Goal: Task Accomplishment & Management: Use online tool/utility

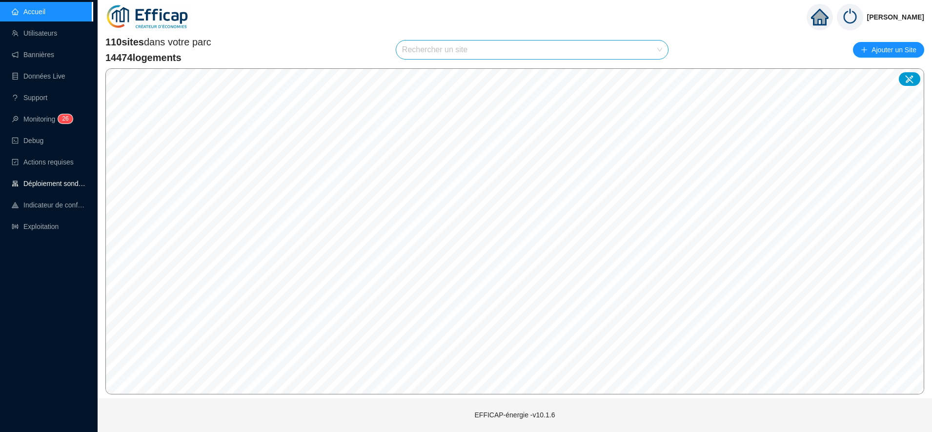
click at [54, 180] on link "Déploiement sondes" at bounding box center [49, 184] width 74 height 8
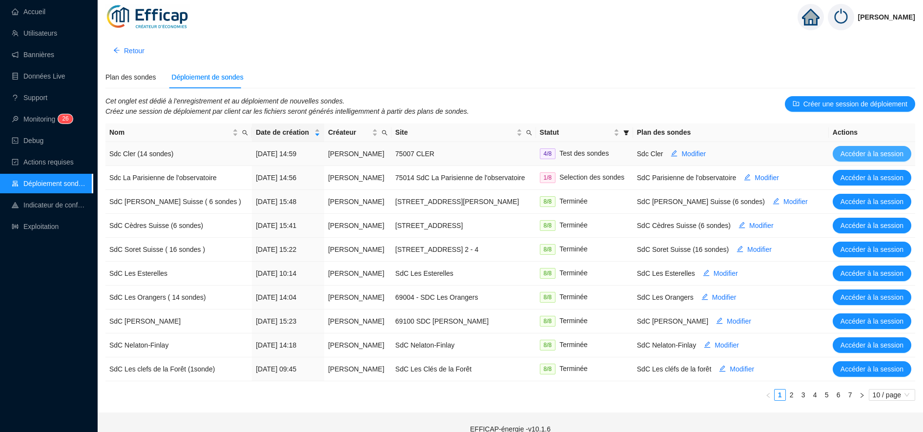
click at [849, 150] on span "Accéder à la session" at bounding box center [872, 154] width 63 height 10
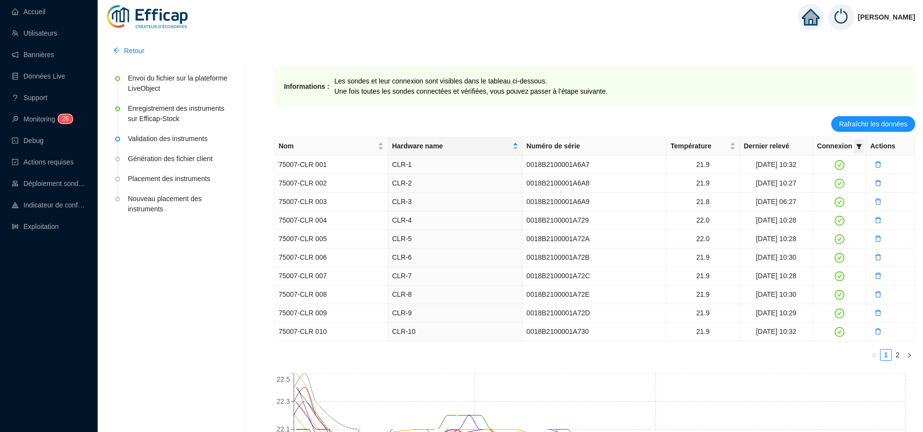
click at [860, 144] on icon "filter" at bounding box center [859, 147] width 6 height 6
click at [832, 177] on span "Invalide" at bounding box center [828, 181] width 34 height 8
checkbox input "true"
click at [849, 196] on span "OK" at bounding box center [851, 200] width 10 height 10
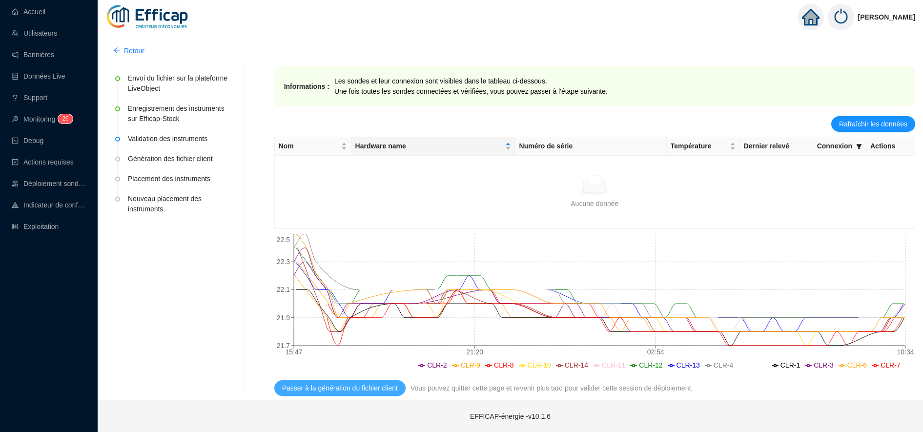
click at [367, 390] on span "Passer à la génération du fichier client" at bounding box center [340, 388] width 116 height 10
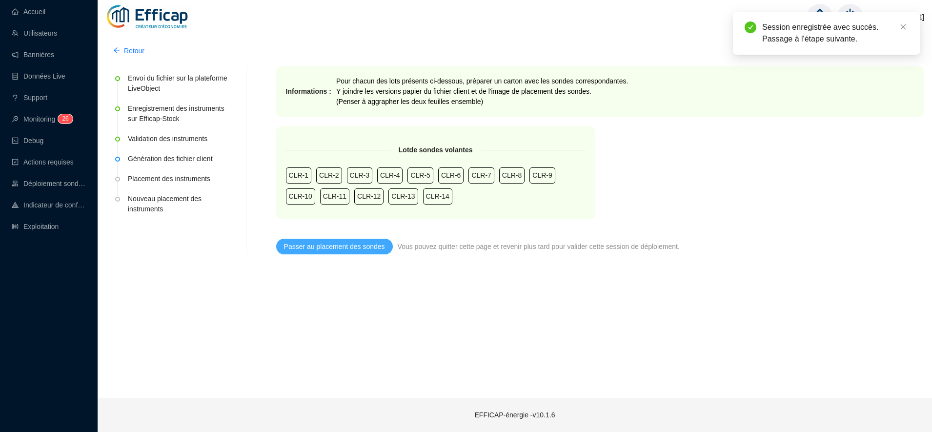
click at [353, 247] on span "Passer au placement des sondes" at bounding box center [334, 247] width 101 height 10
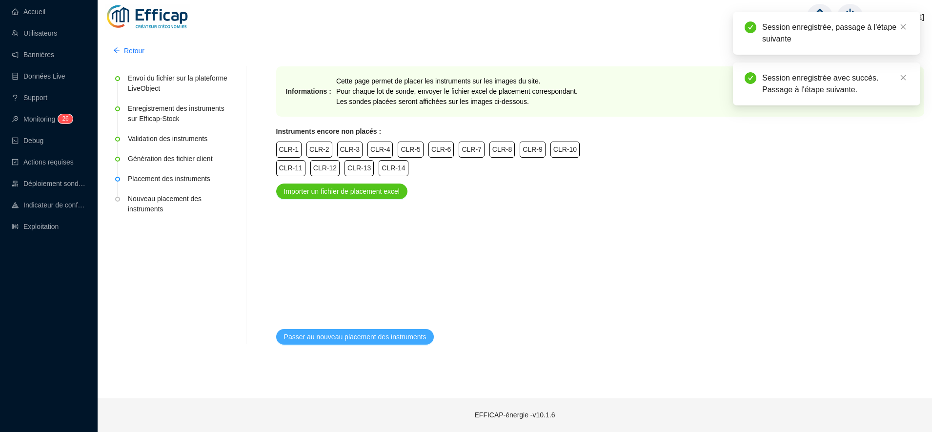
click at [380, 335] on span "Passer au nouveau placement des instruments" at bounding box center [355, 337] width 143 height 10
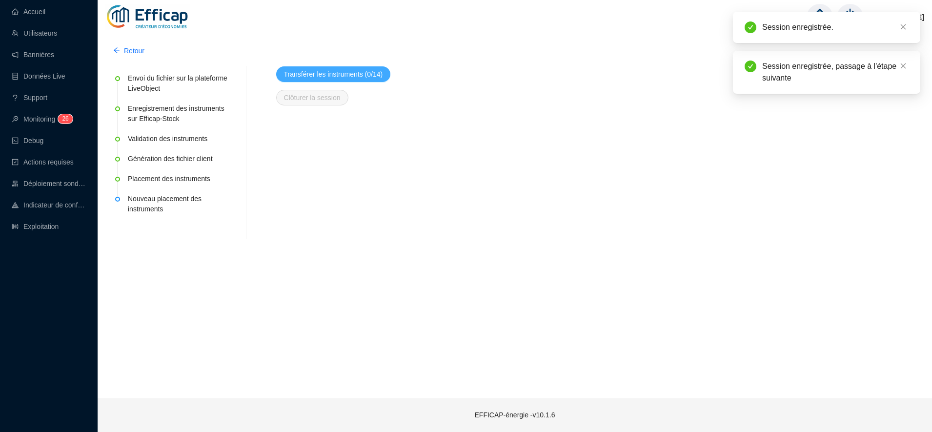
click at [353, 67] on button "Transférer les instruments (0/14)" at bounding box center [333, 74] width 115 height 16
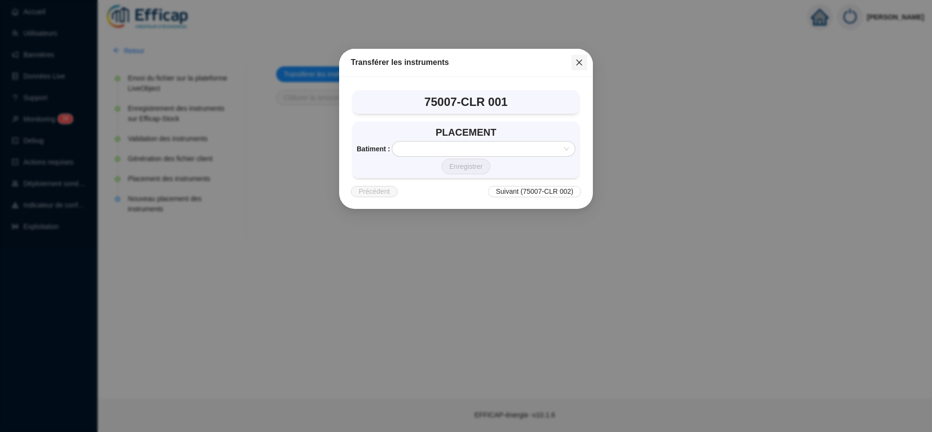
click at [573, 63] on span "Fermer" at bounding box center [580, 63] width 16 height 8
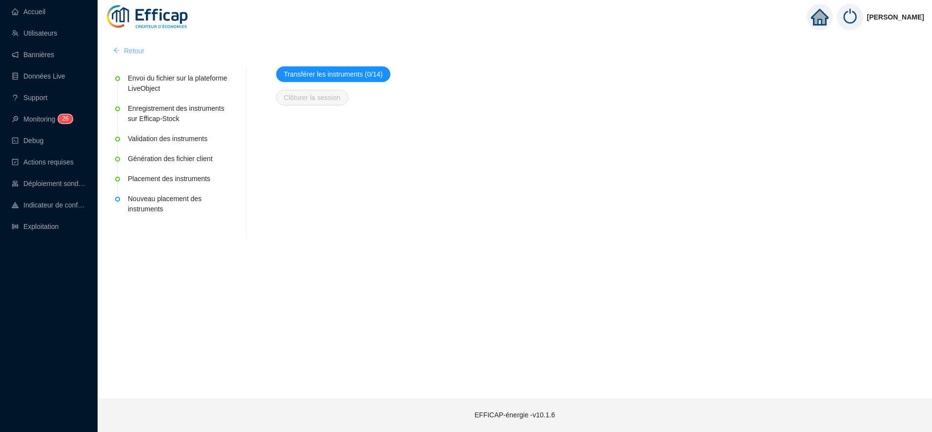
click at [128, 53] on span "Retour" at bounding box center [134, 51] width 21 height 10
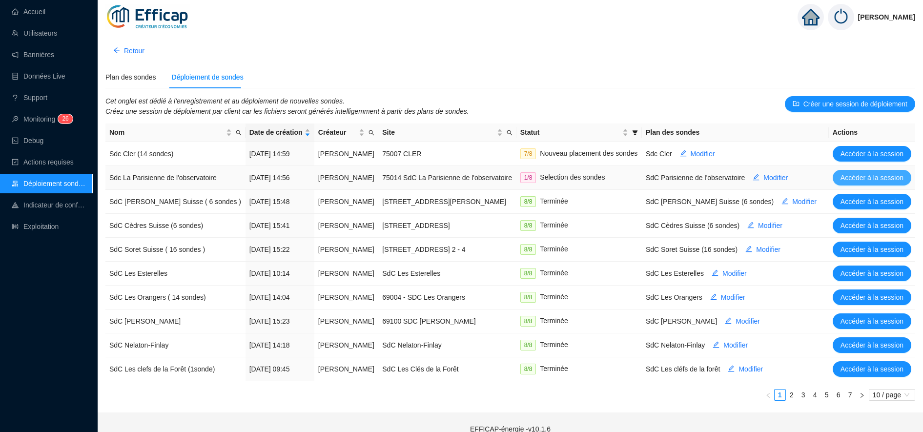
click at [850, 182] on span "Accéder à la session" at bounding box center [872, 178] width 63 height 10
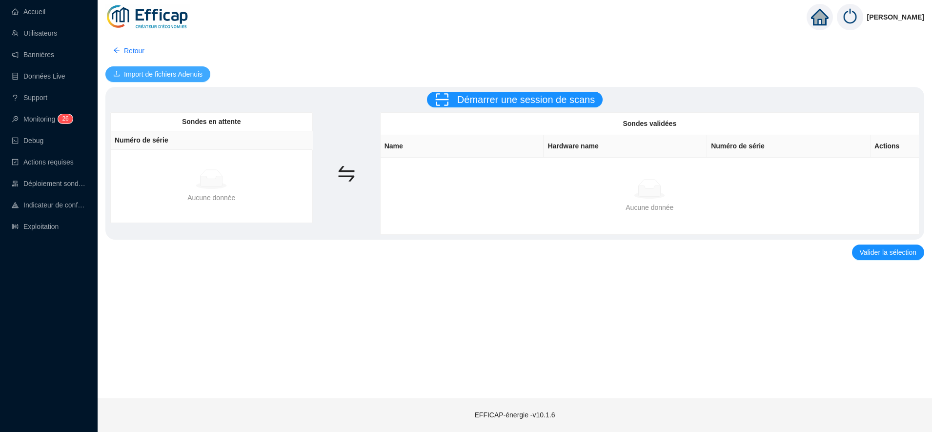
click at [178, 74] on span "Import de fichiers Adenuis" at bounding box center [163, 74] width 79 height 10
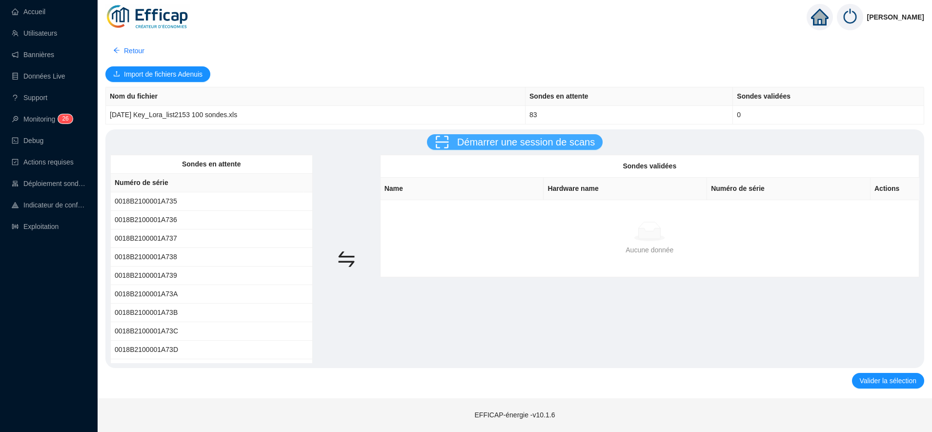
click at [551, 147] on span "Démarrer une session de scans" at bounding box center [526, 142] width 138 height 11
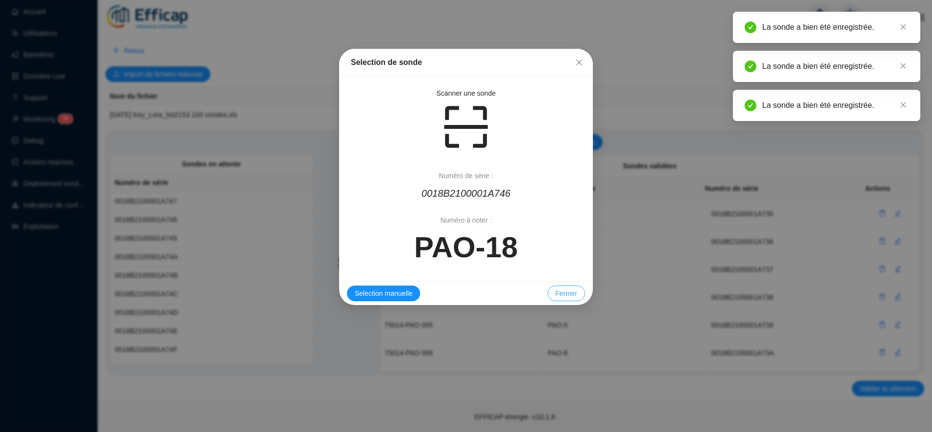
click at [571, 292] on span "Fermer" at bounding box center [567, 294] width 22 height 10
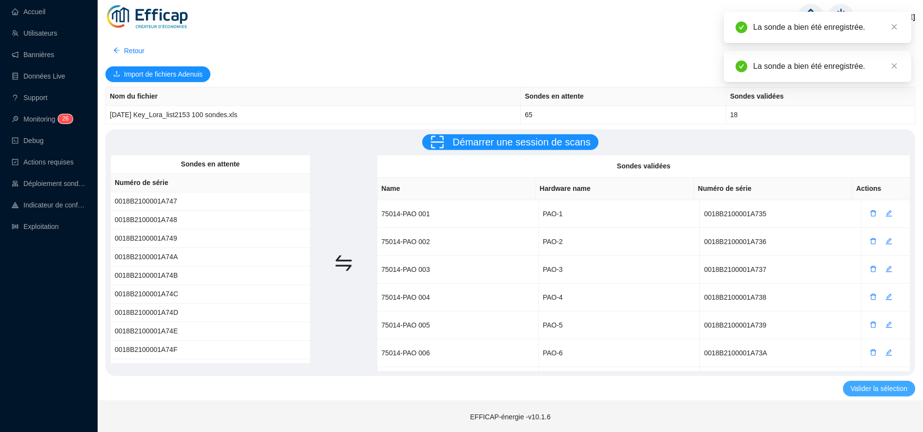
click at [861, 389] on span "Valider la sélection" at bounding box center [879, 389] width 57 height 10
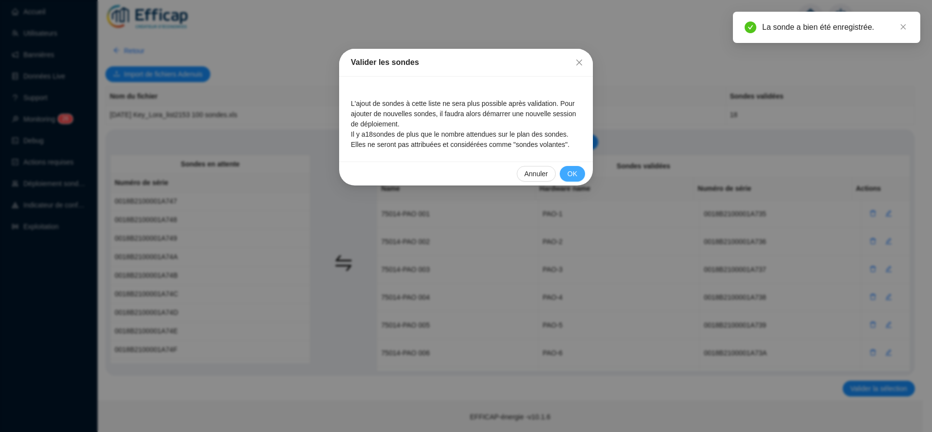
click at [570, 176] on span "OK" at bounding box center [573, 174] width 10 height 10
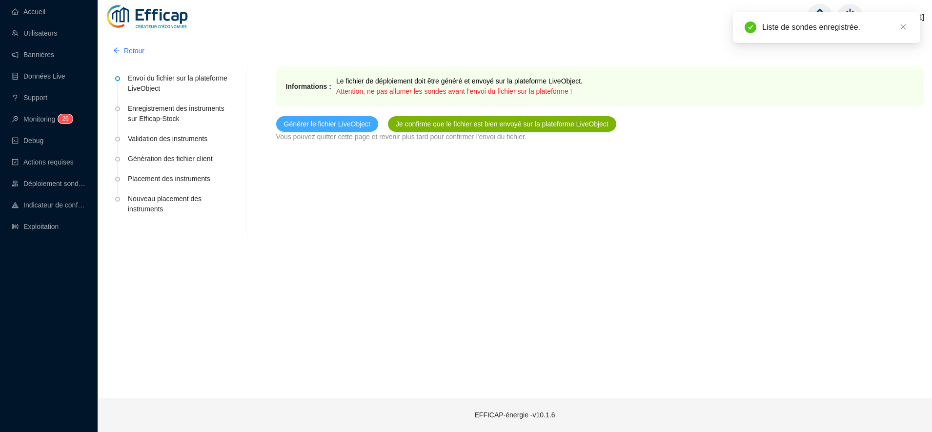
click at [335, 124] on span "Générer le fichier LiveObject" at bounding box center [327, 124] width 86 height 10
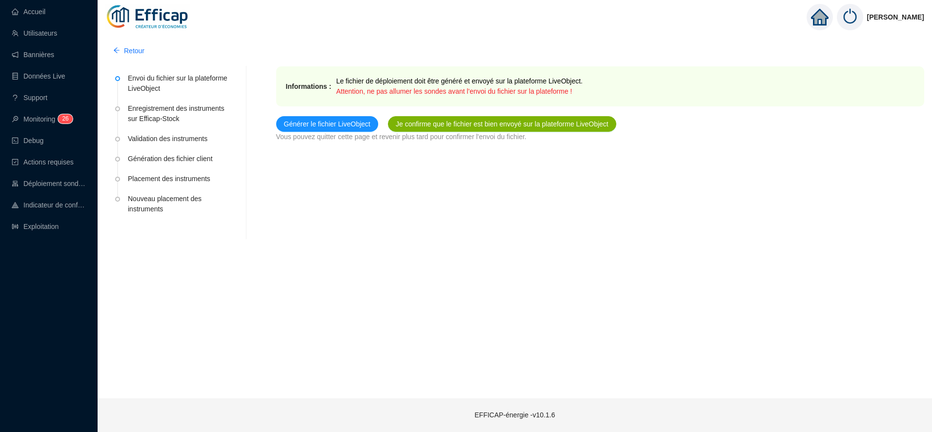
click at [462, 118] on button "Je confirme que le fichier est bien envoyé sur la plateforme LiveObject" at bounding box center [502, 124] width 228 height 16
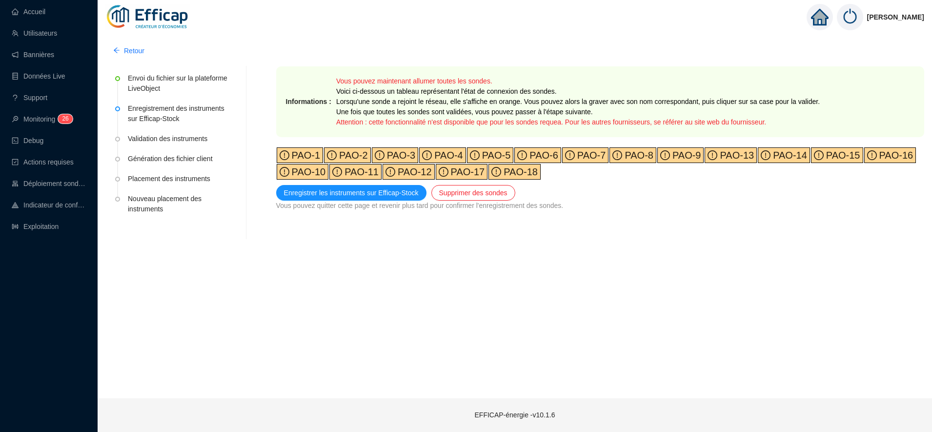
click at [304, 154] on span "PAO-1" at bounding box center [304, 155] width 31 height 11
drag, startPoint x: 337, startPoint y: 156, endPoint x: 391, endPoint y: 158, distance: 54.2
click at [391, 158] on div "PAO-1 PAO-2 PAO-3 PAO-4 PAO-5 PAO-6 PAO-7 PAO-8 PAO-9 PAO-13 PAO-14 PAO-15 PAO-…" at bounding box center [600, 163] width 648 height 33
click at [391, 158] on span "PAO-3" at bounding box center [400, 155] width 31 height 11
click at [439, 160] on span "PAO-4" at bounding box center [447, 155] width 31 height 11
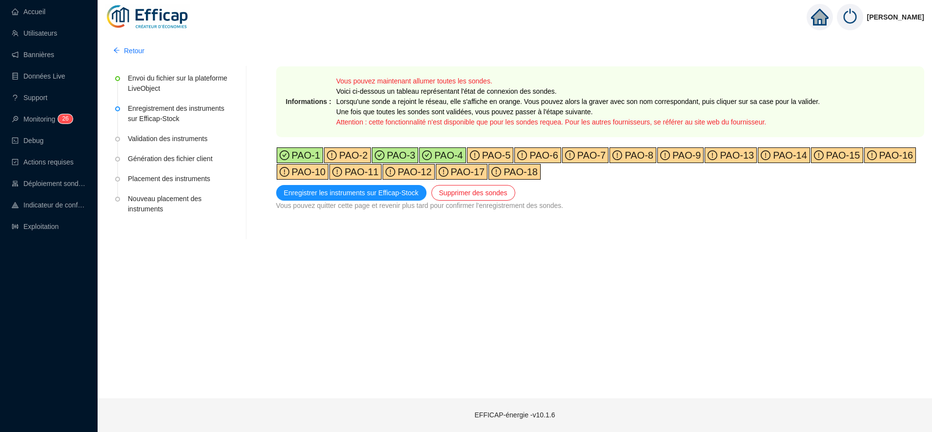
click at [348, 158] on span "PAO-2" at bounding box center [352, 155] width 31 height 11
click at [494, 153] on span "PAO-5" at bounding box center [495, 155] width 31 height 11
click at [625, 155] on span "PAO-8" at bounding box center [637, 155] width 31 height 11
click at [724, 154] on span "PAO-13" at bounding box center [736, 155] width 37 height 11
click at [771, 153] on span "PAO-14" at bounding box center [789, 155] width 37 height 11
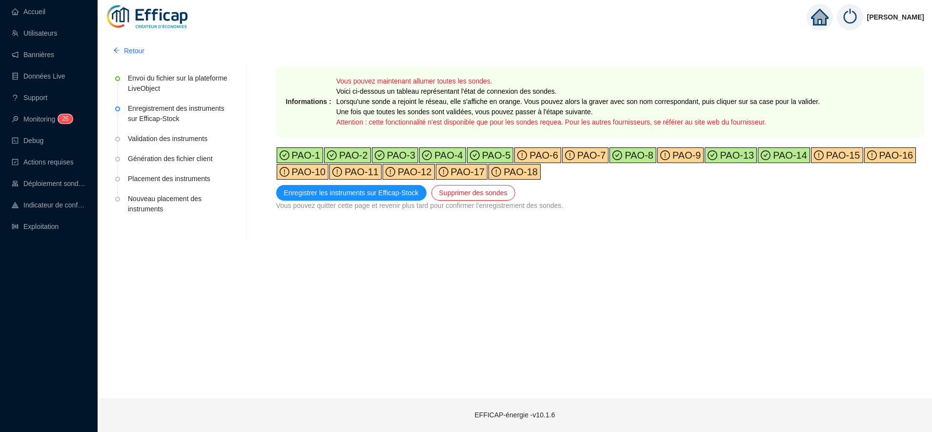
click at [826, 155] on span "PAO-15" at bounding box center [842, 155] width 37 height 11
click at [314, 170] on span "PAO-10" at bounding box center [307, 171] width 37 height 11
click at [344, 172] on span "PAO-11" at bounding box center [360, 171] width 37 height 11
click at [395, 172] on span "PAO-12" at bounding box center [413, 171] width 37 height 11
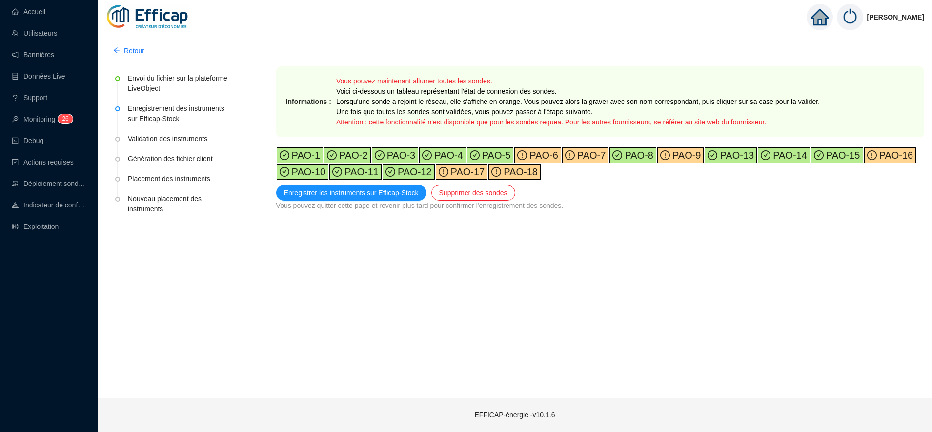
click at [671, 157] on span "PAO-9" at bounding box center [685, 155] width 31 height 11
drag, startPoint x: 467, startPoint y: 172, endPoint x: 517, endPoint y: 177, distance: 50.1
click at [517, 177] on div "PAO-1 PAO-2 PAO-3 PAO-4 PAO-5 PAO-6 PAO-7 PAO-8 PAO-9 PAO-13 PAO-14 PAO-15 PAO-…" at bounding box center [600, 163] width 648 height 33
click at [517, 177] on span "PAO-18" at bounding box center [519, 171] width 37 height 11
click at [459, 173] on span "PAO-17" at bounding box center [467, 171] width 37 height 11
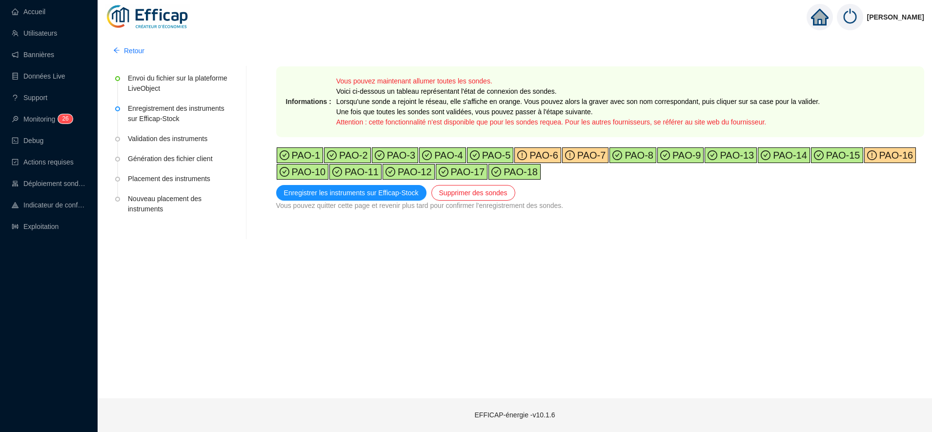
click at [537, 156] on span "PAO-6" at bounding box center [542, 155] width 31 height 11
click at [577, 160] on span "PAO-7" at bounding box center [590, 155] width 31 height 11
click at [877, 155] on span "PAO-16" at bounding box center [895, 155] width 37 height 11
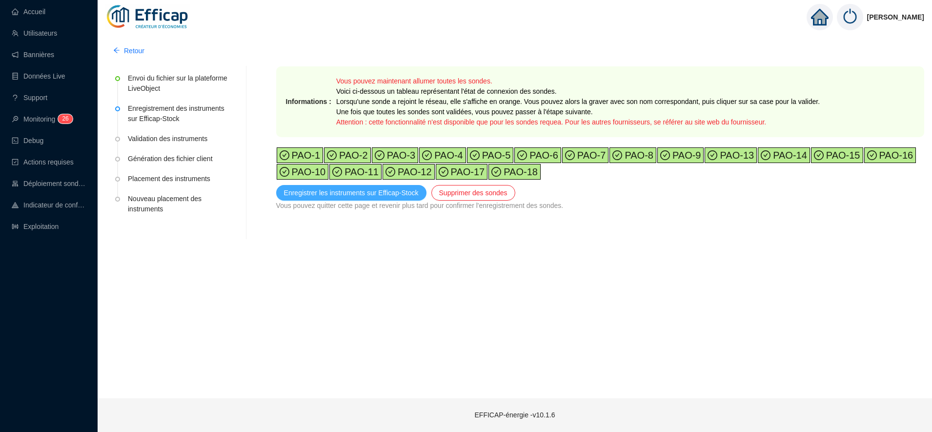
click at [330, 191] on span "Enregistrer les instruments sur Efficap-Stock" at bounding box center [351, 193] width 135 height 10
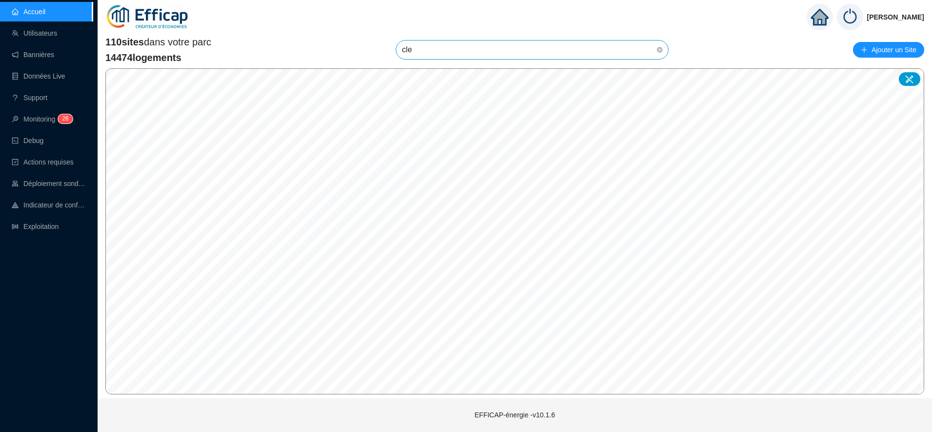
type input "cler"
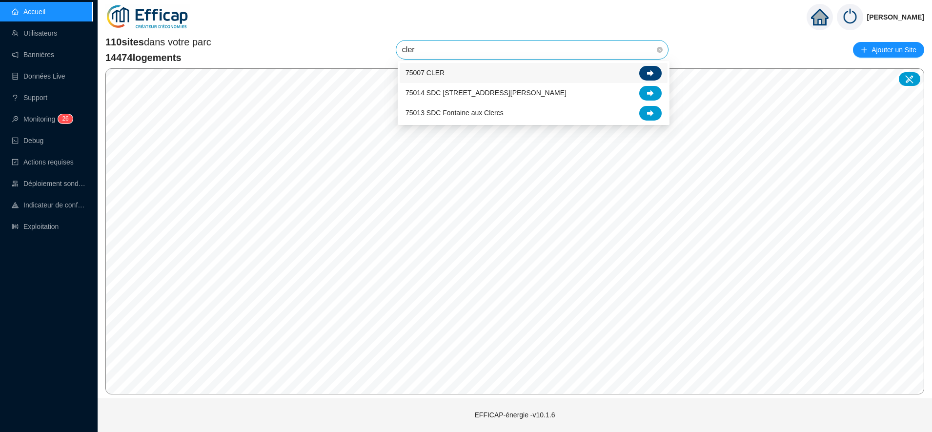
click at [653, 68] on div at bounding box center [650, 73] width 22 height 15
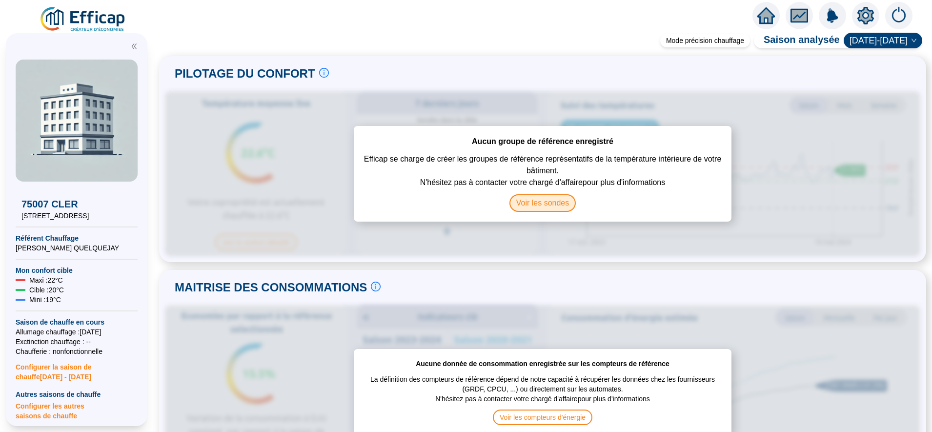
click at [542, 198] on span "Voir les sondes" at bounding box center [543, 203] width 67 height 18
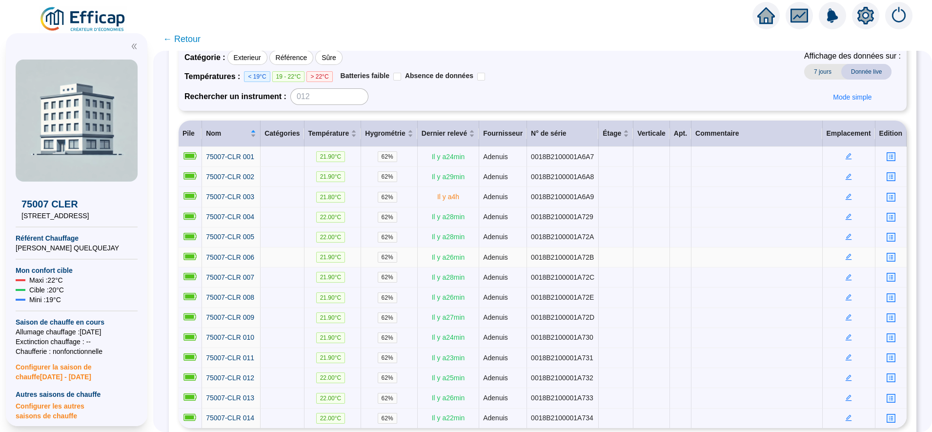
scroll to position [80, 0]
